Goal: Find specific page/section: Find specific page/section

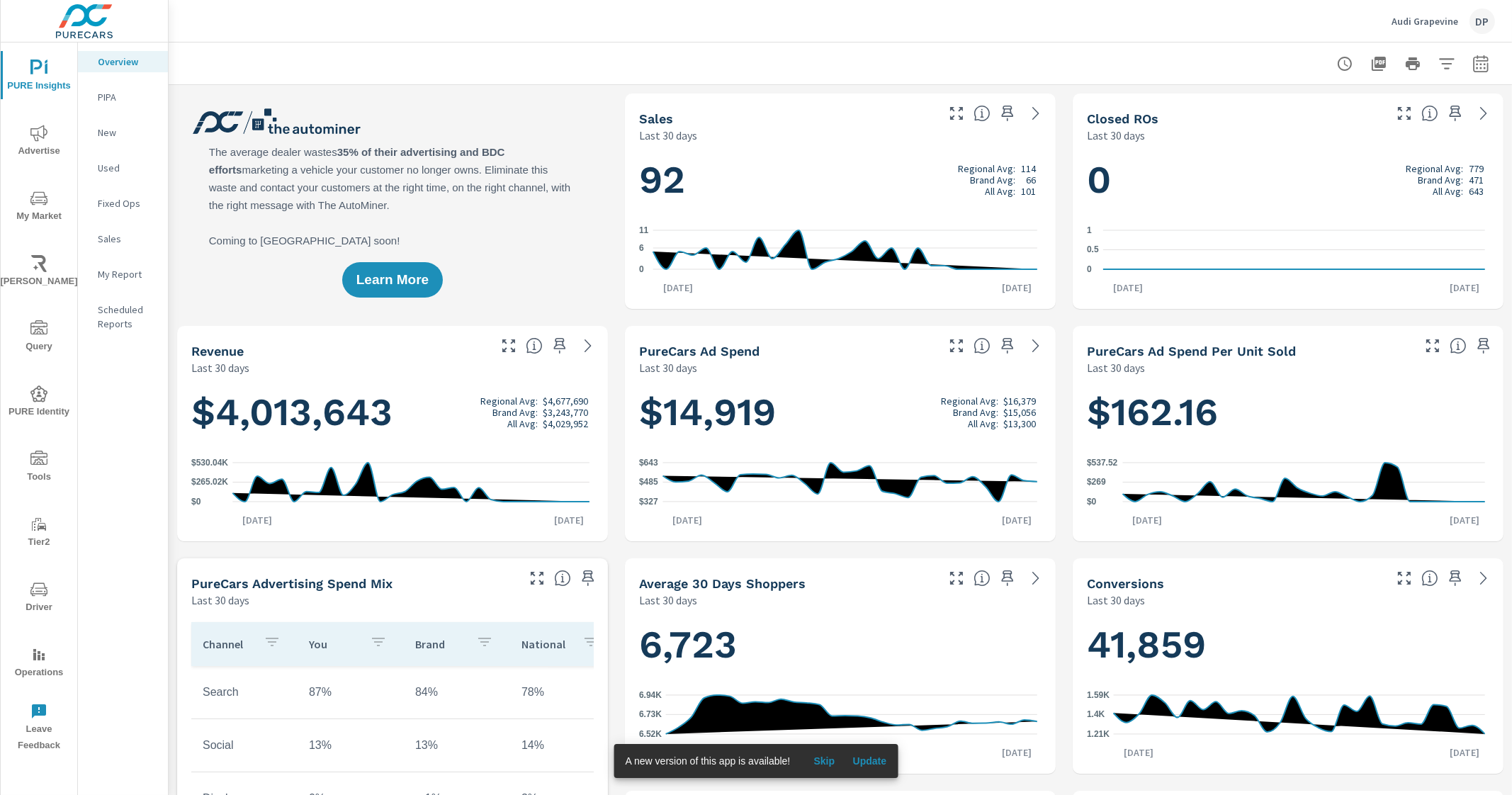
click at [655, 45] on div at bounding box center [840, 63] width 1309 height 42
click at [884, 760] on span "Update" at bounding box center [870, 760] width 34 height 12
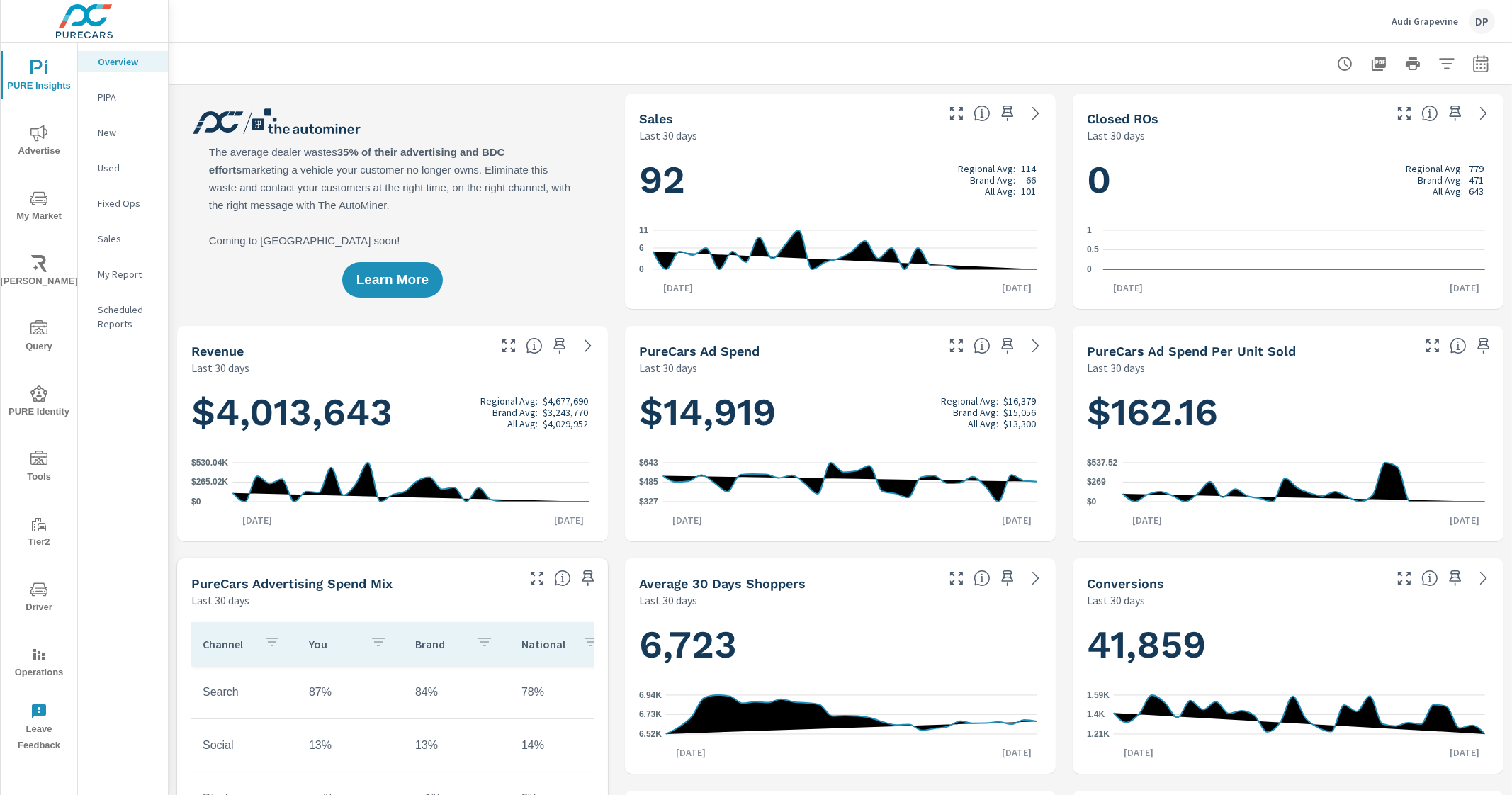
click at [118, 105] on div "PIPA" at bounding box center [122, 97] width 90 height 21
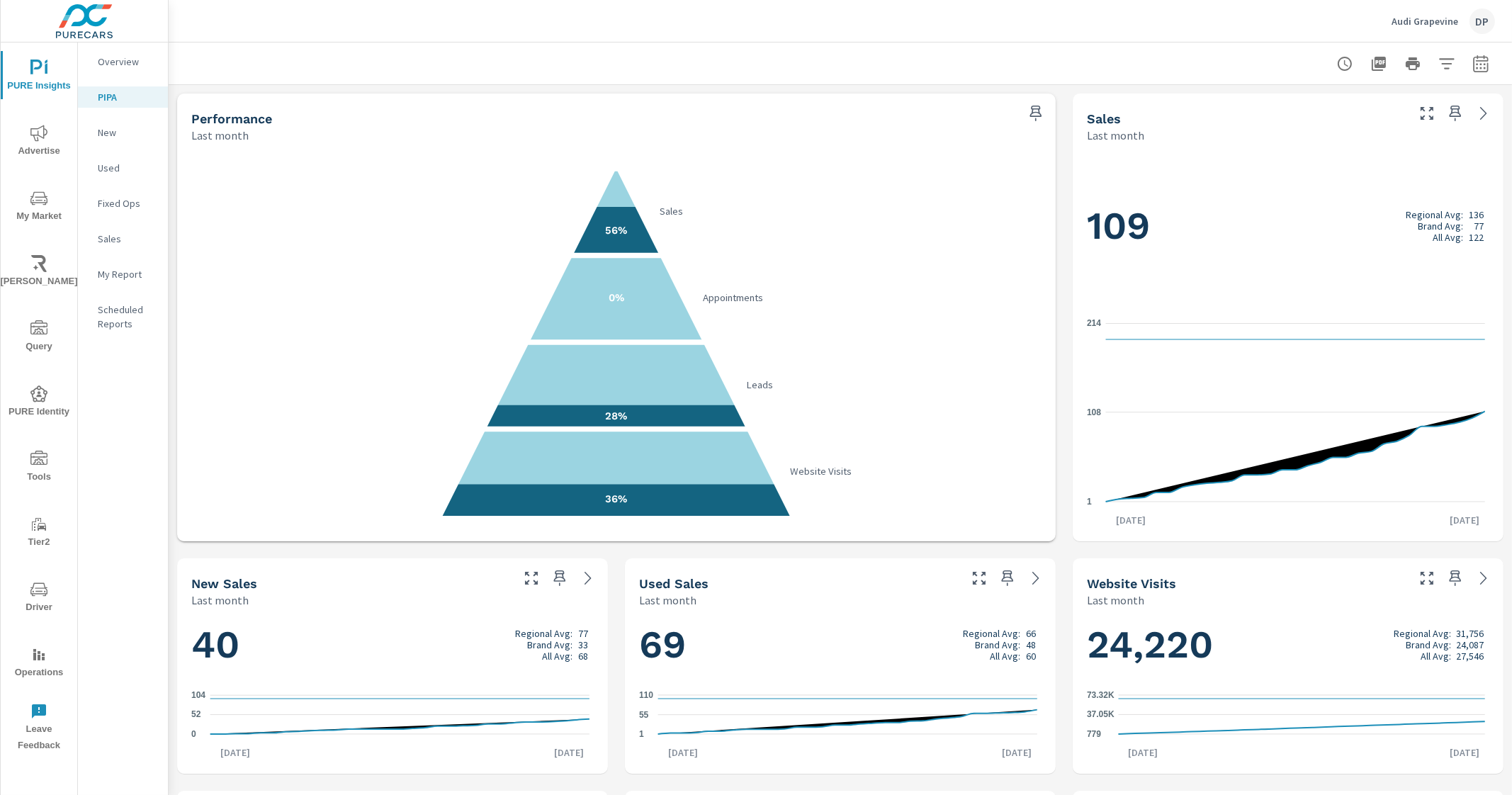
scroll to position [88, 0]
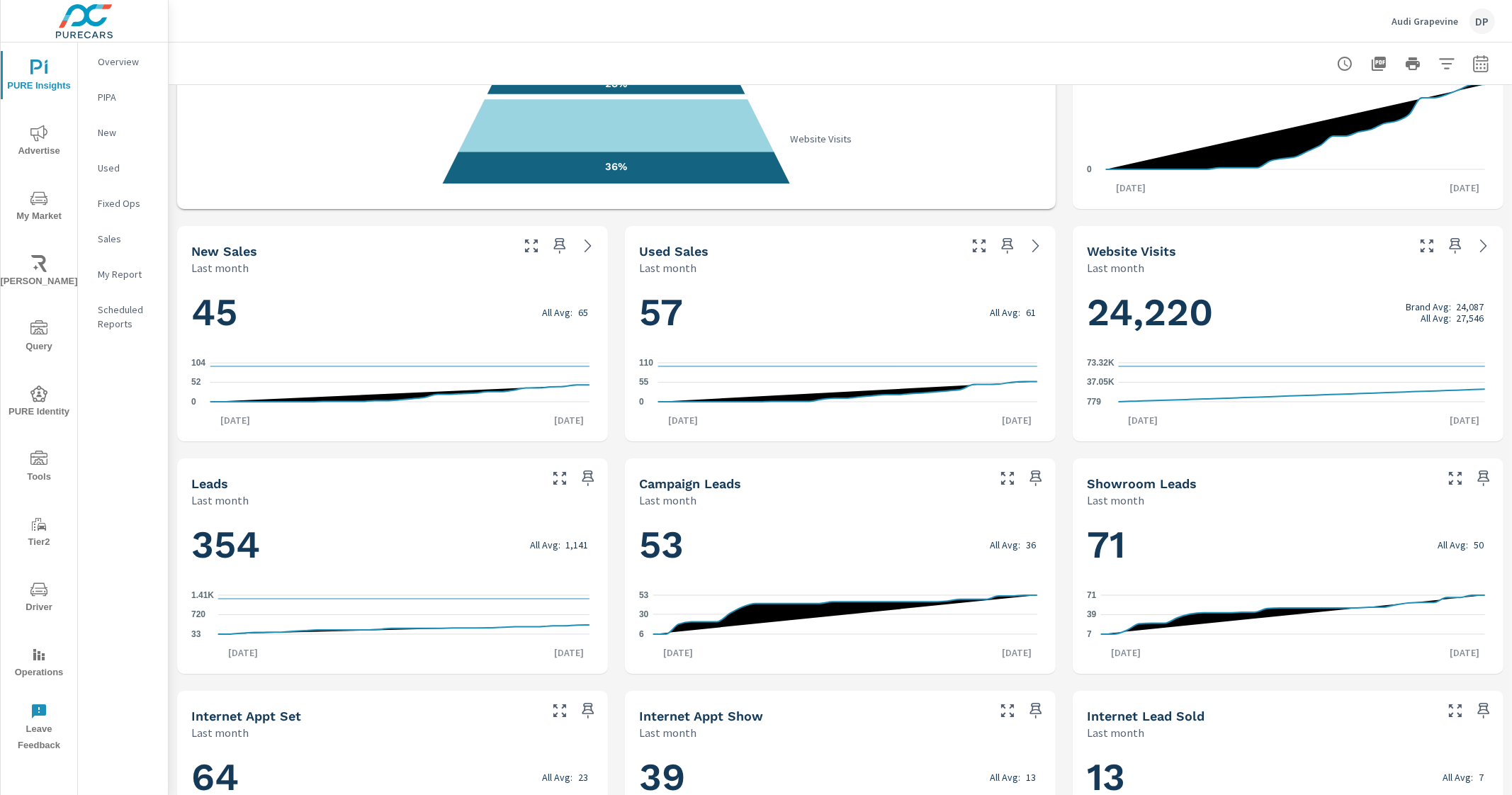
scroll to position [353, 0]
